Goal: Transaction & Acquisition: Purchase product/service

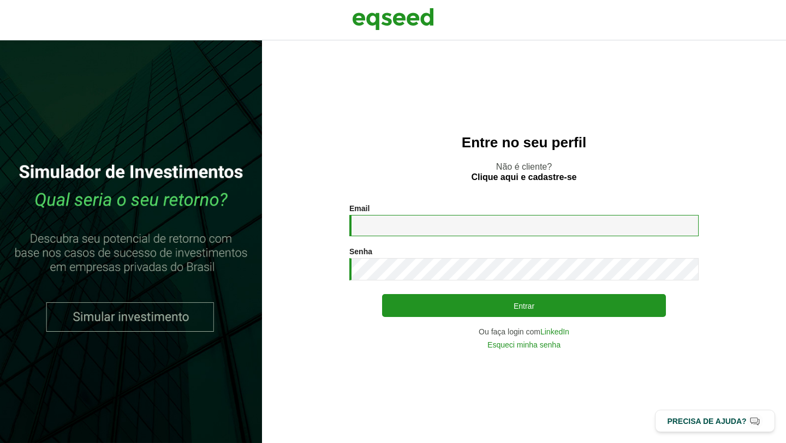
click at [448, 220] on input "Email *" at bounding box center [525, 225] width 350 height 21
type input "**********"
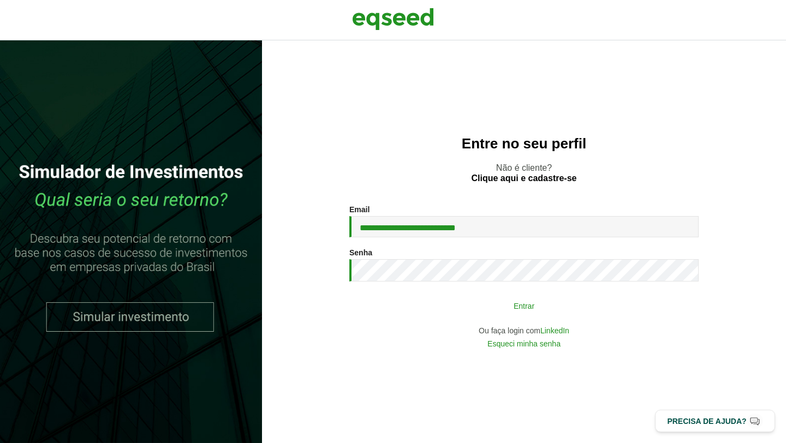
click at [547, 303] on button "Entrar" at bounding box center [524, 305] width 284 height 21
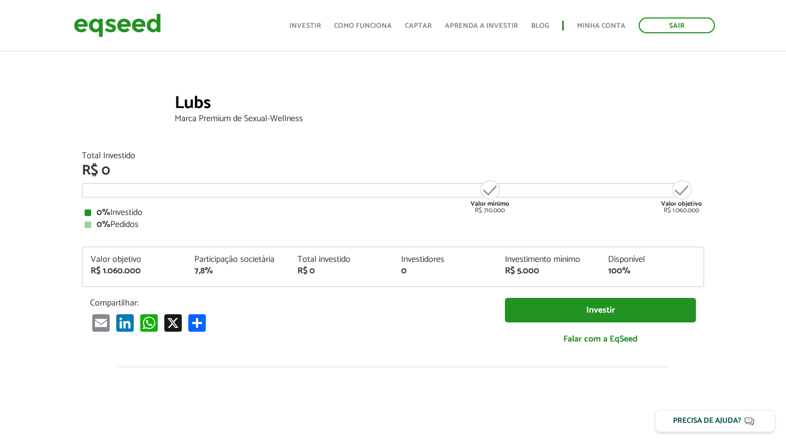
scroll to position [32, 0]
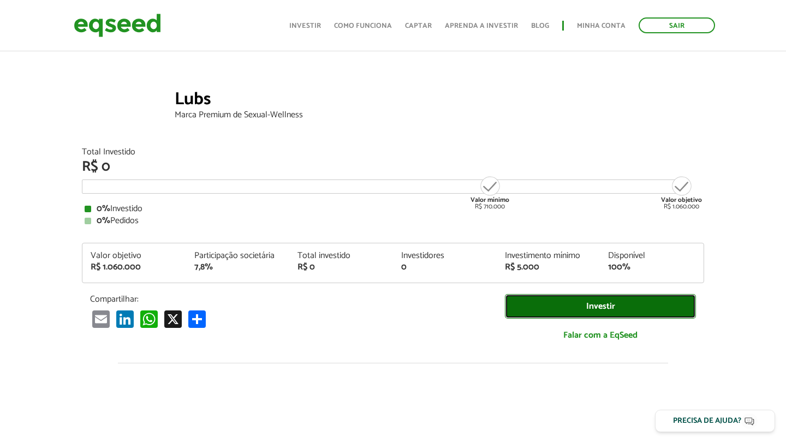
click at [580, 309] on link "Investir" at bounding box center [600, 306] width 191 height 25
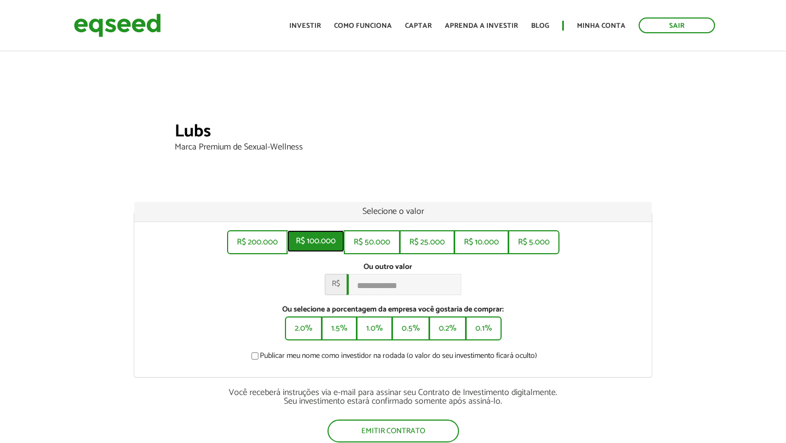
click at [307, 245] on button "R$ 100.000" at bounding box center [315, 241] width 57 height 22
type input "*******"
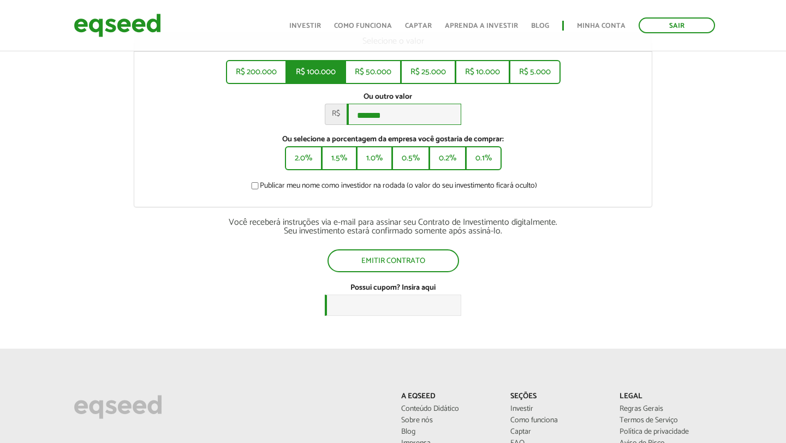
scroll to position [171, 0]
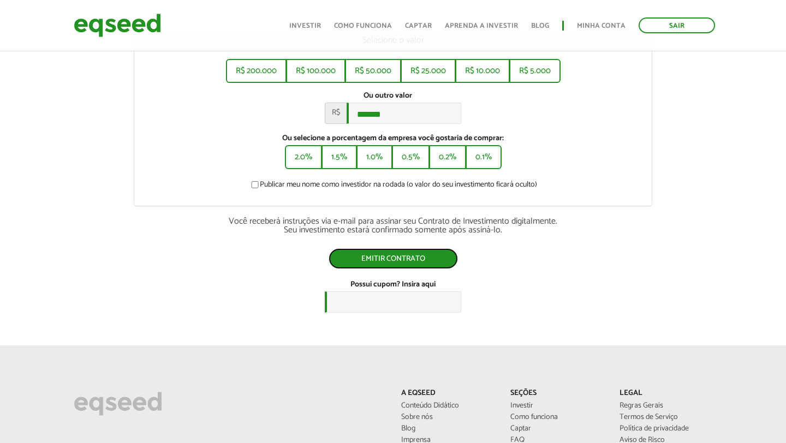
click at [408, 264] on button "Emitir contrato" at bounding box center [393, 258] width 129 height 21
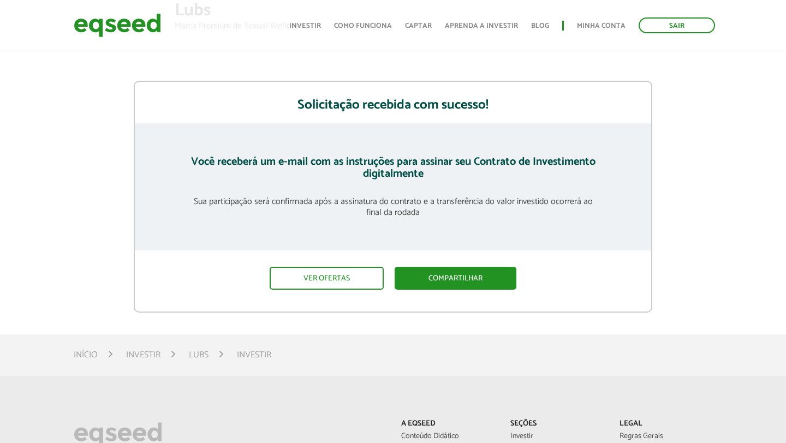
scroll to position [133, 0]
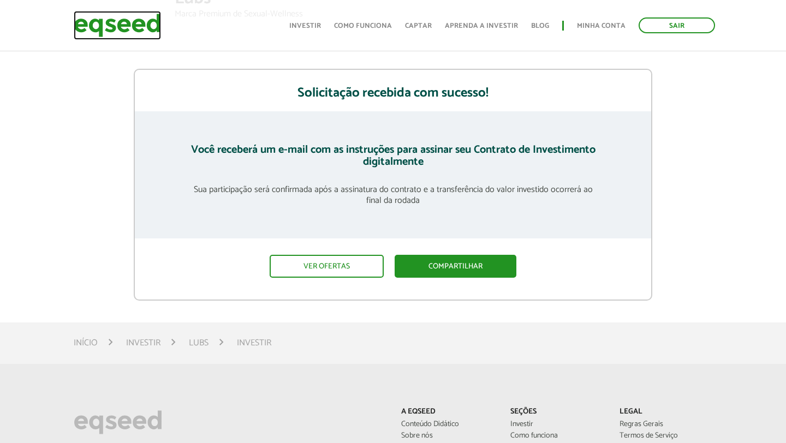
click at [132, 24] on img at bounding box center [117, 25] width 87 height 29
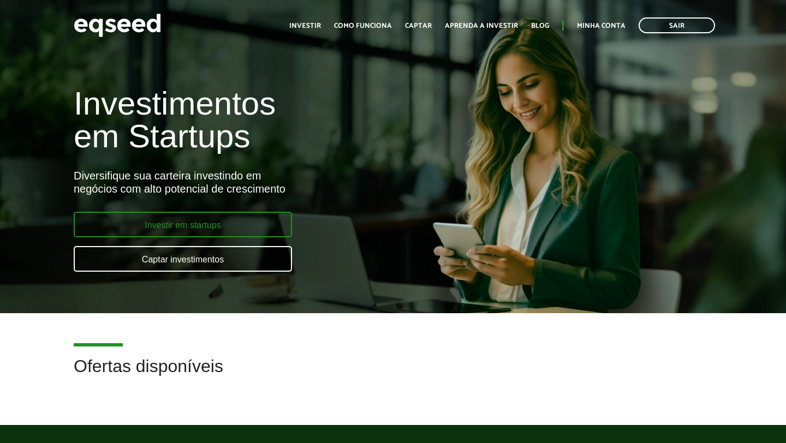
click at [196, 226] on link "Investir em startups" at bounding box center [183, 225] width 218 height 26
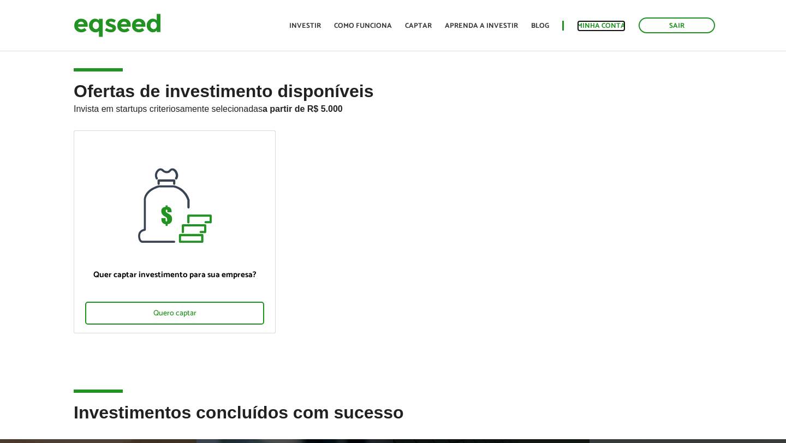
click at [595, 24] on link "Minha conta" at bounding box center [601, 25] width 49 height 7
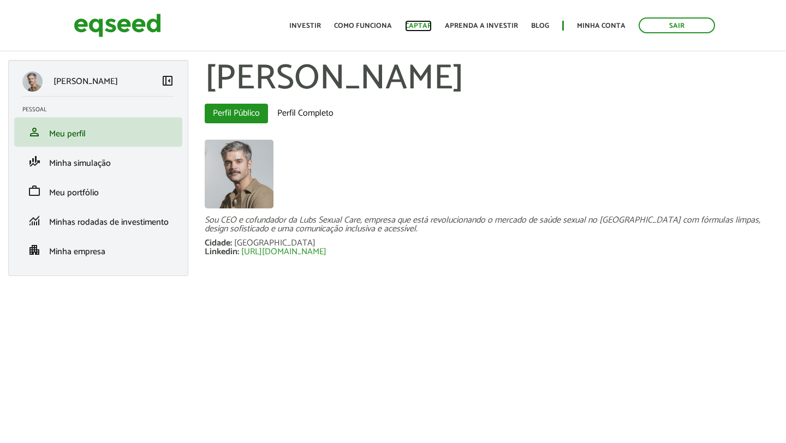
click at [414, 22] on link "Captar" at bounding box center [418, 25] width 27 height 7
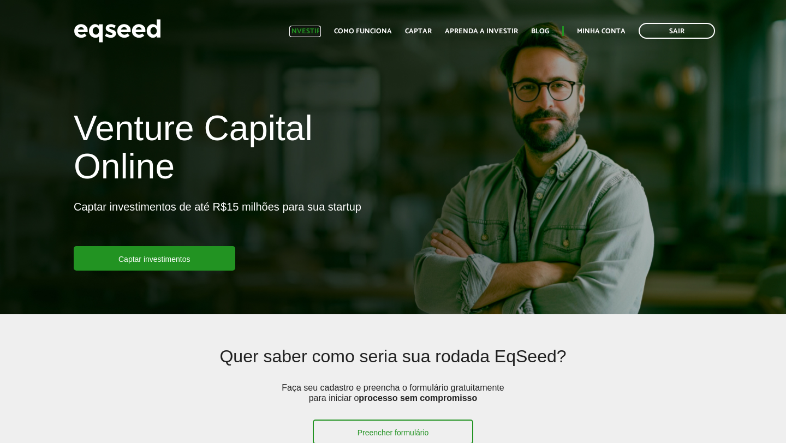
click at [319, 34] on link "Investir" at bounding box center [305, 31] width 32 height 7
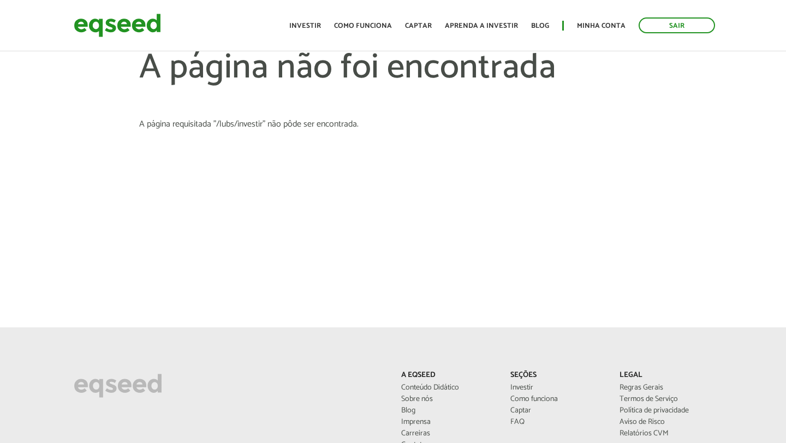
click at [347, 4] on header "Sair Toggle navigation Toggle navigation Início Investir Como funciona Captar A…" at bounding box center [393, 25] width 786 height 51
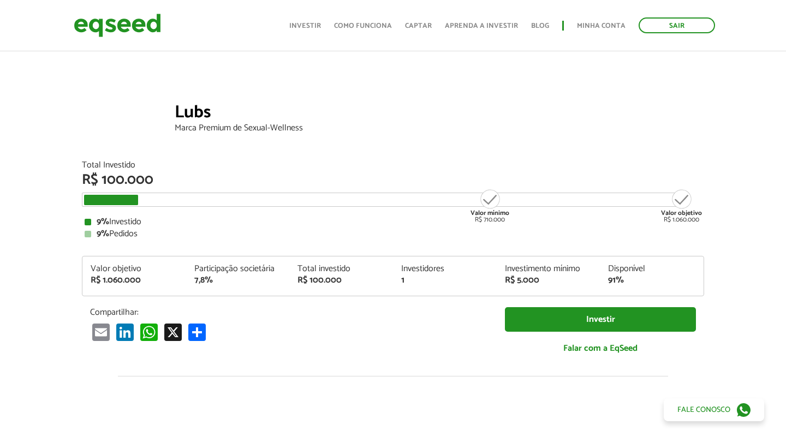
scroll to position [20, 0]
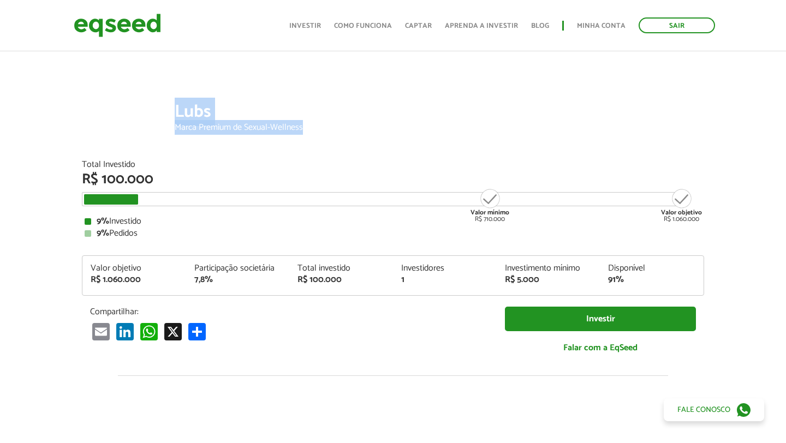
drag, startPoint x: 174, startPoint y: 108, endPoint x: 316, endPoint y: 138, distance: 145.1
click at [316, 138] on div "Lubs Marca Premium de Sexual-Wellness" at bounding box center [393, 128] width 623 height 66
copy div "Lubs Marca Premium de Sexual-Wellness"
click at [236, 85] on div at bounding box center [393, 62] width 786 height 66
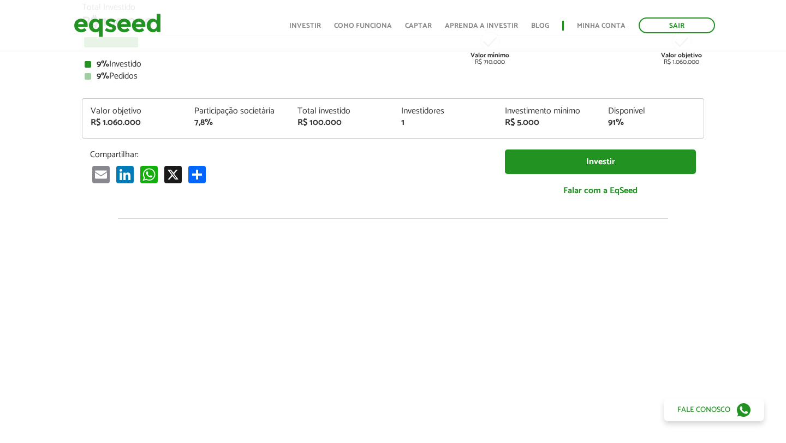
scroll to position [0, 0]
